Goal: Information Seeking & Learning: Learn about a topic

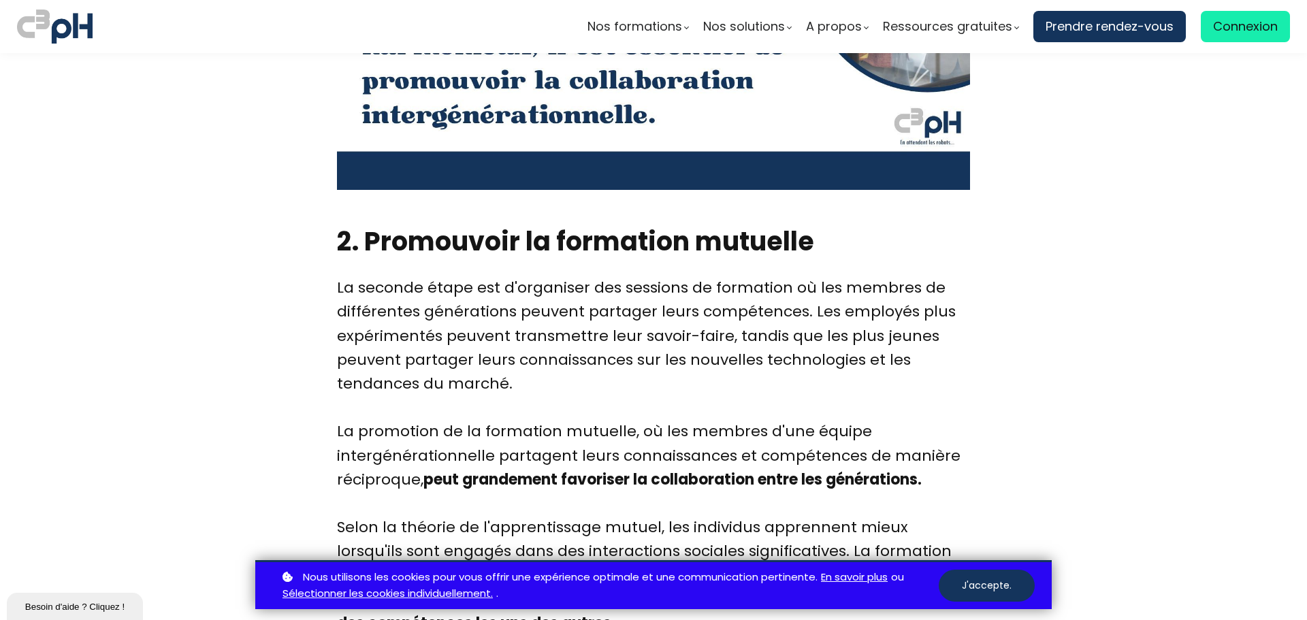
scroll to position [1975, 0]
